Goal: Information Seeking & Learning: Learn about a topic

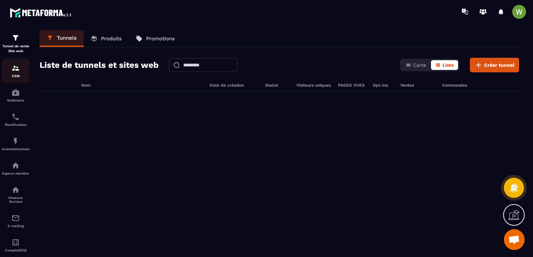
click at [16, 77] on p "CRM" at bounding box center [16, 76] width 28 height 4
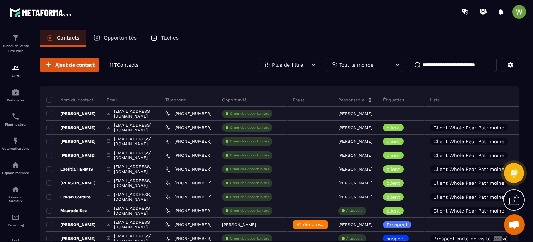
scroll to position [0, 54]
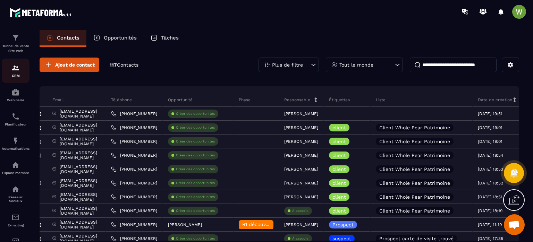
click at [11, 75] on p "CRM" at bounding box center [16, 76] width 28 height 4
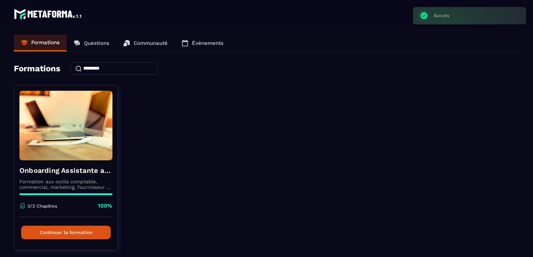
scroll to position [27, 0]
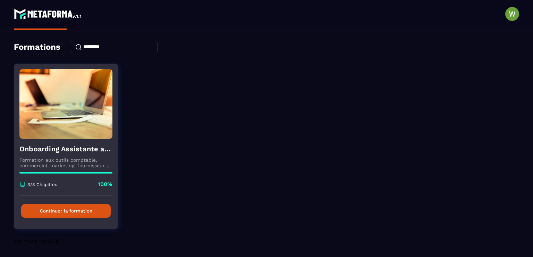
click at [63, 205] on button "Continuer la formation" at bounding box center [66, 211] width 90 height 14
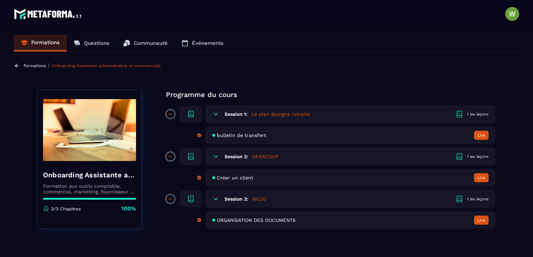
click at [243, 222] on span "ORGANISATION DES DOCUMENTS" at bounding box center [256, 220] width 79 height 6
click at [479, 220] on button "Lire" at bounding box center [481, 219] width 15 height 9
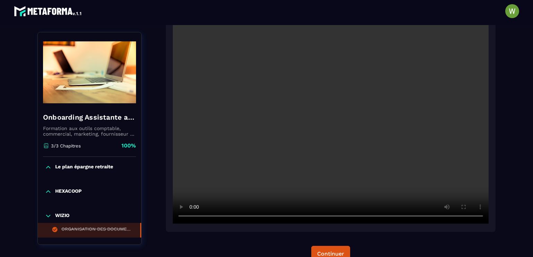
scroll to position [75, 0]
